Goal: Task Accomplishment & Management: Manage account settings

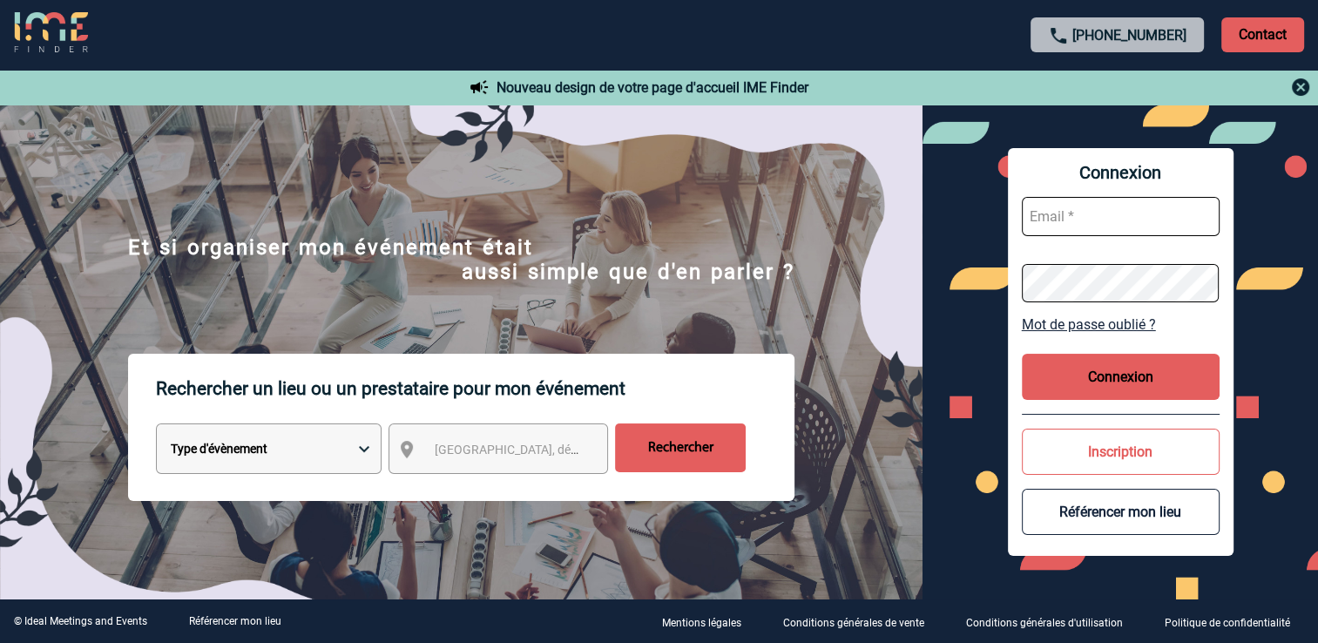
click at [1165, 231] on input "text" at bounding box center [1120, 216] width 198 height 39
paste input "[EMAIL_ADDRESS][DOMAIN_NAME]"
type input "[EMAIL_ADDRESS][DOMAIN_NAME]"
click at [1111, 375] on button "Connexion" at bounding box center [1120, 377] width 198 height 46
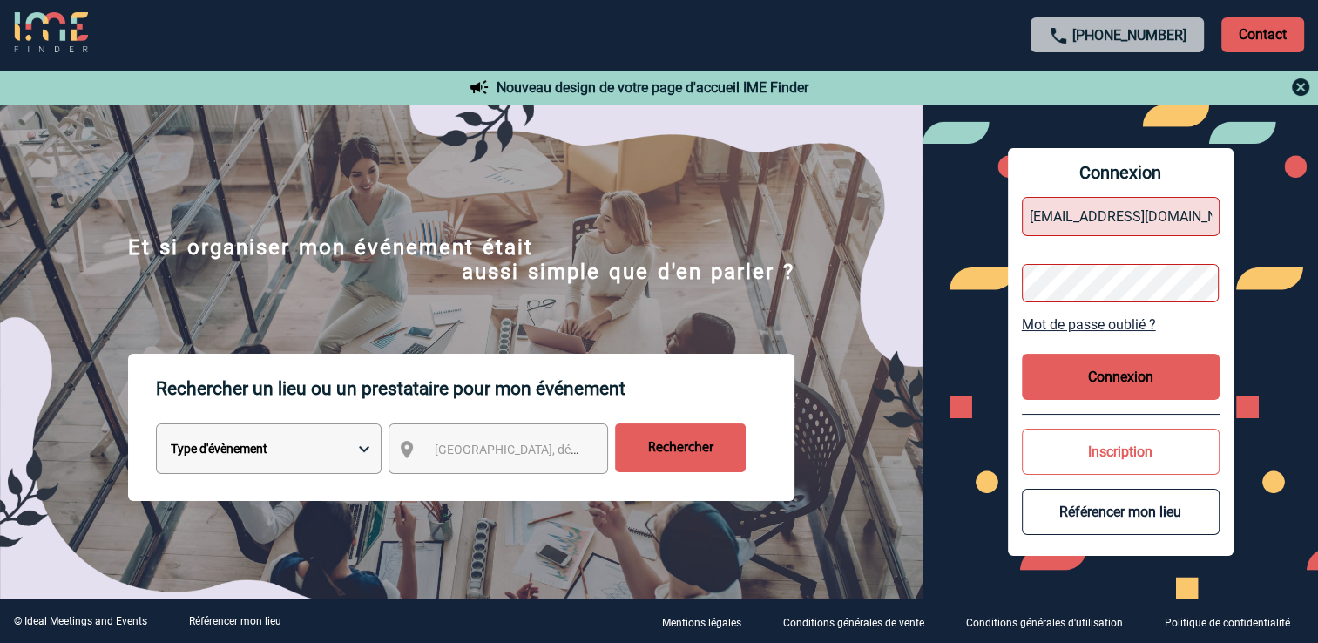
click at [1114, 370] on button "Connexion" at bounding box center [1120, 377] width 198 height 46
click at [1115, 386] on button "Connexion" at bounding box center [1120, 377] width 198 height 46
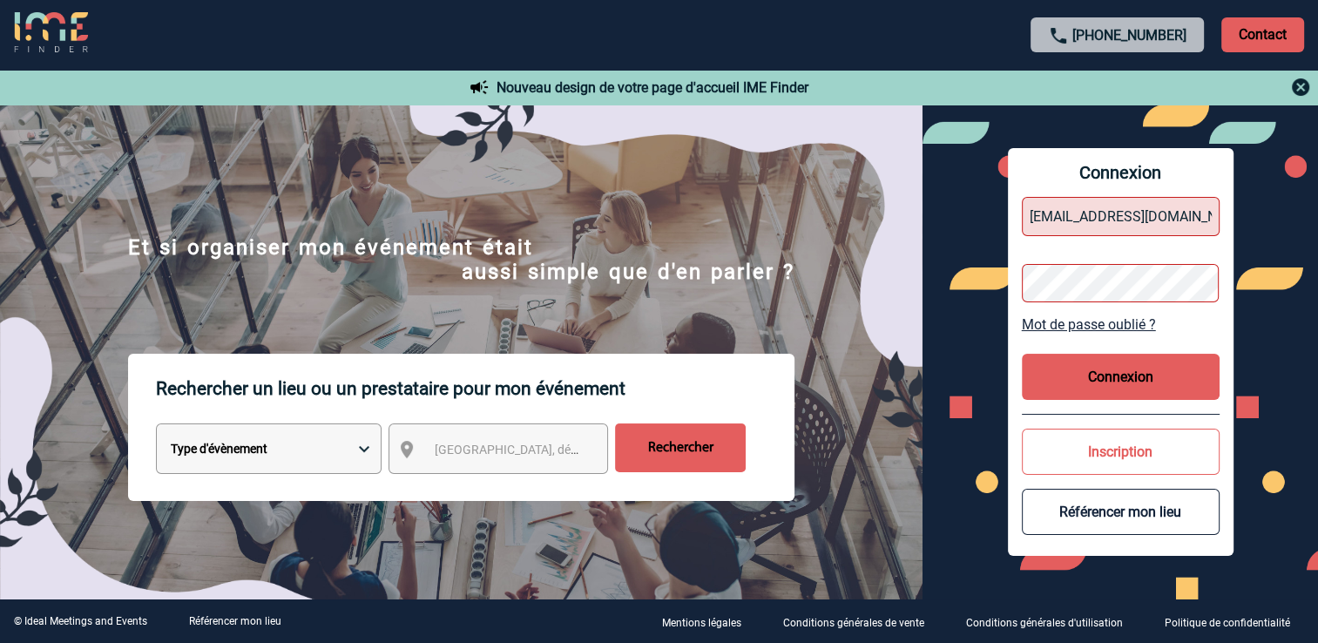
click at [1115, 386] on button "Connexion" at bounding box center [1120, 377] width 198 height 46
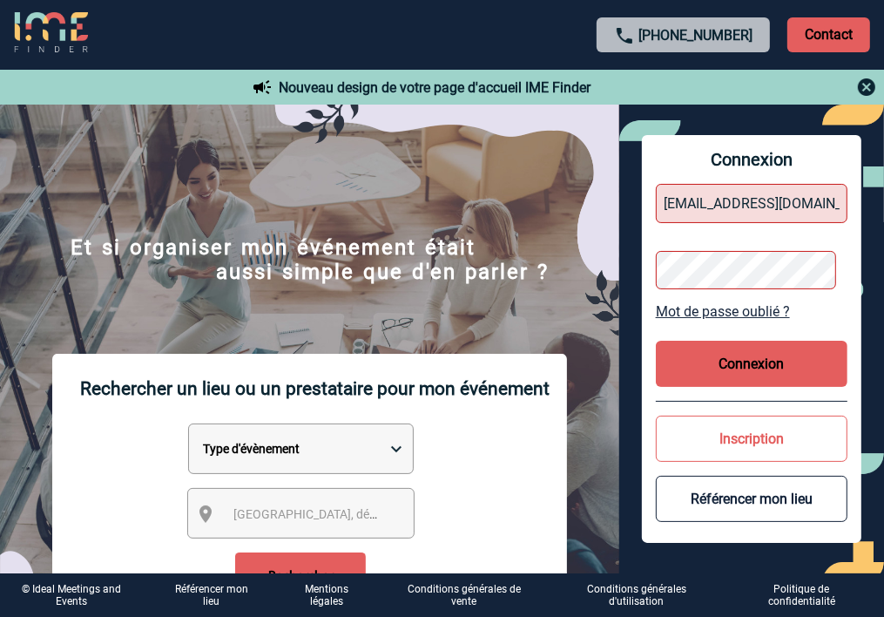
click at [752, 361] on button "Connexion" at bounding box center [752, 363] width 192 height 46
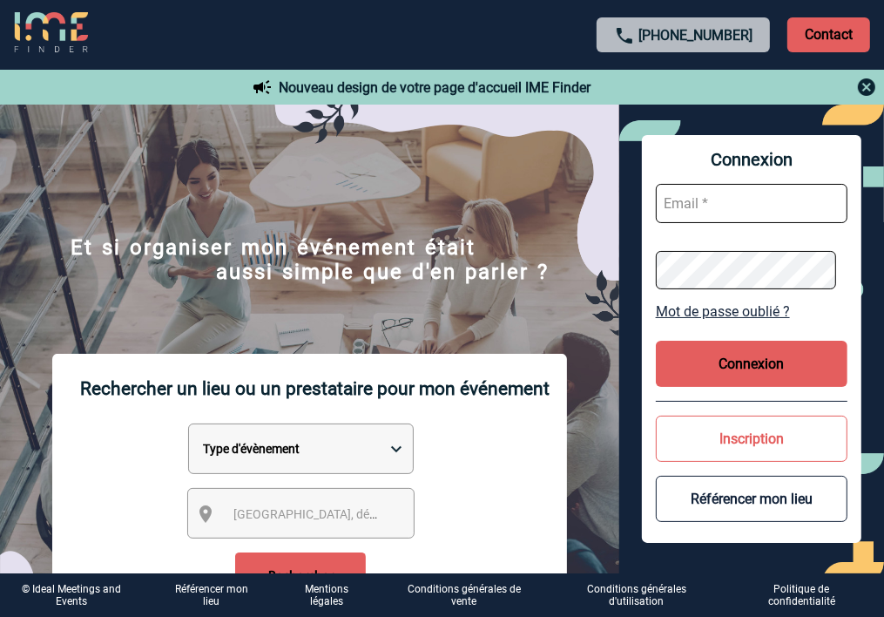
click at [747, 216] on input "text" at bounding box center [752, 203] width 192 height 39
paste input "[EMAIL_ADDRESS][DOMAIN_NAME]"
type input "[EMAIL_ADDRESS][DOMAIN_NAME]"
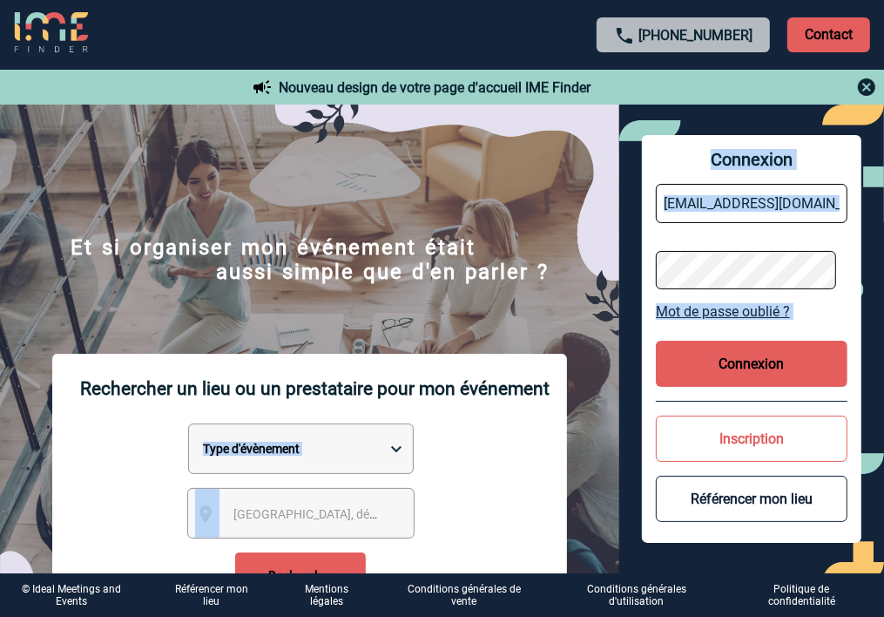
drag, startPoint x: 599, startPoint y: 448, endPoint x: 715, endPoint y: 379, distance: 134.7
click at [715, 379] on button "Connexion" at bounding box center [752, 363] width 192 height 46
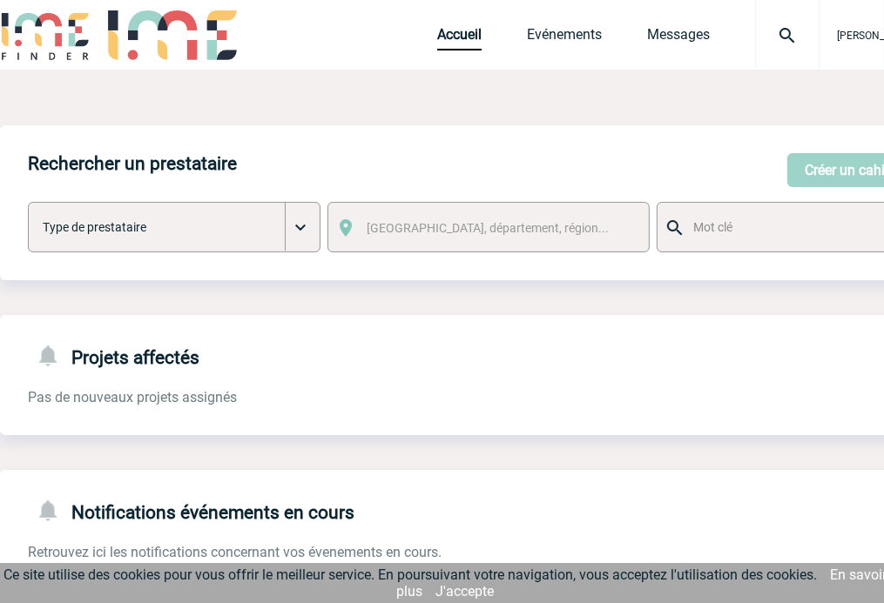
click at [483, 588] on link "J'accepte" at bounding box center [465, 591] width 58 height 17
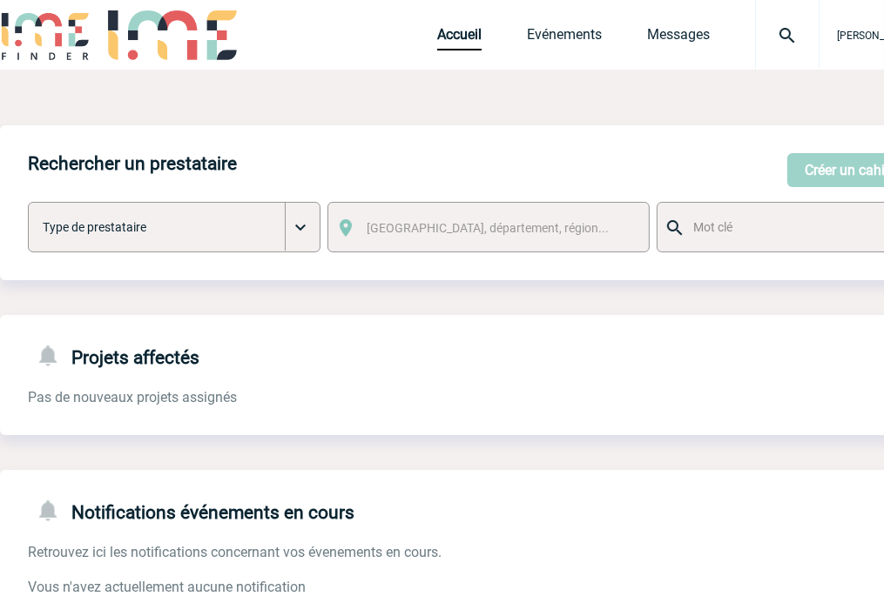
click at [378, 136] on div "Rechercher un prestataire Créer un cahier des charges Créer un cahier des charg…" at bounding box center [509, 202] width 1019 height 155
